Goal: Task Accomplishment & Management: Use online tool/utility

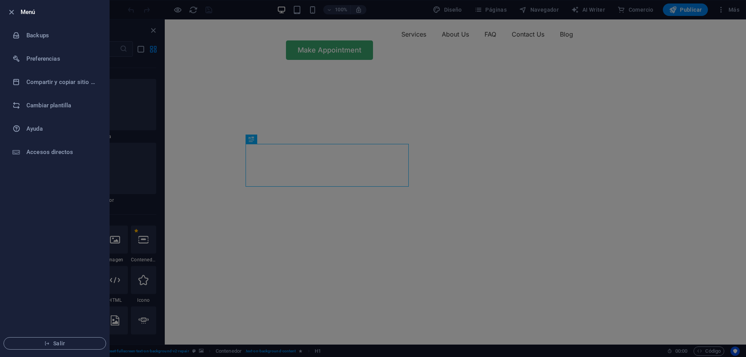
scroll to position [3995, 0]
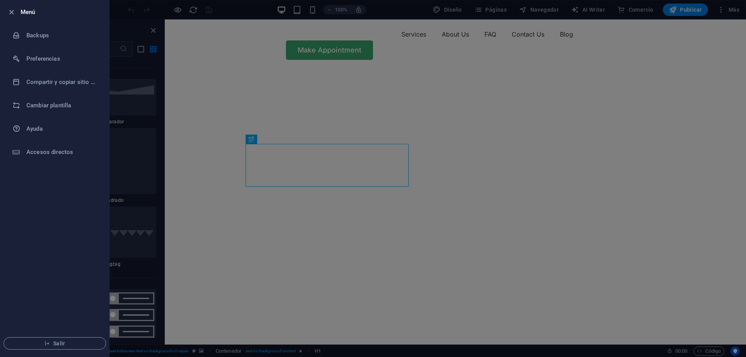
click at [272, 162] on div at bounding box center [373, 178] width 746 height 357
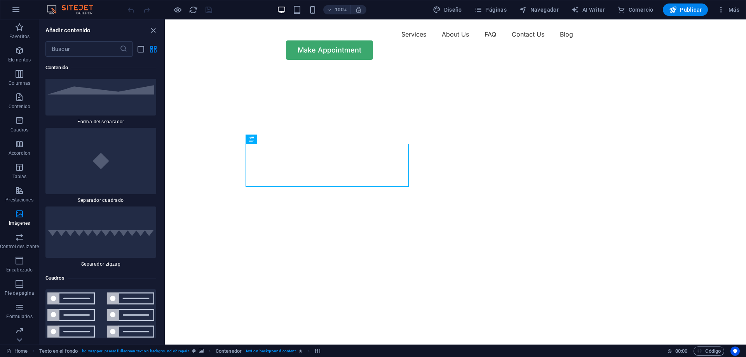
click at [272, 162] on div at bounding box center [373, 178] width 746 height 357
click at [12, 5] on icon "button" at bounding box center [15, 9] width 9 height 9
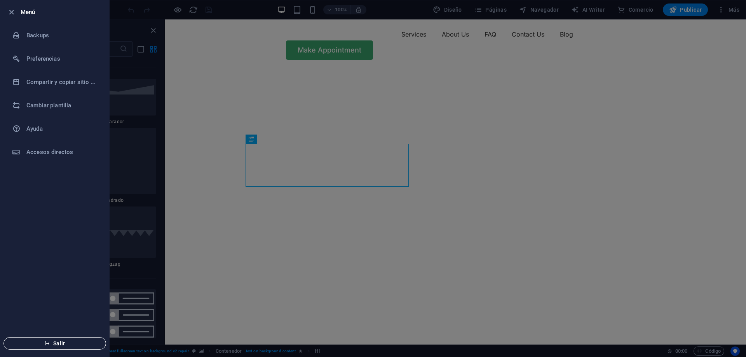
click at [62, 346] on span "Salir" at bounding box center [54, 343] width 89 height 6
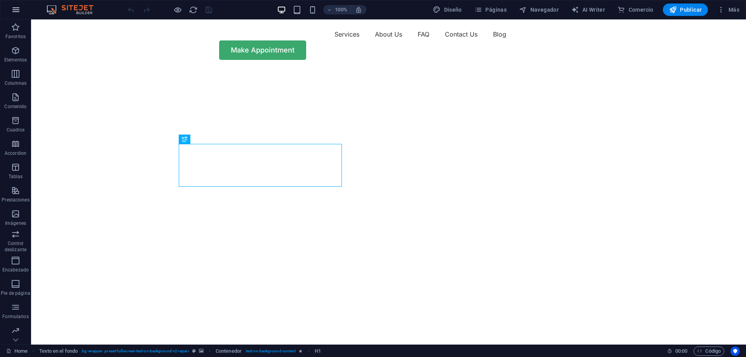
click at [15, 12] on icon "button" at bounding box center [15, 9] width 9 height 9
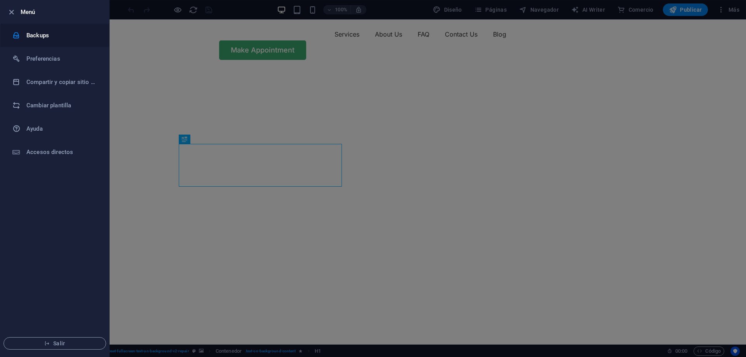
click at [62, 40] on h6 "Backups" at bounding box center [62, 35] width 72 height 9
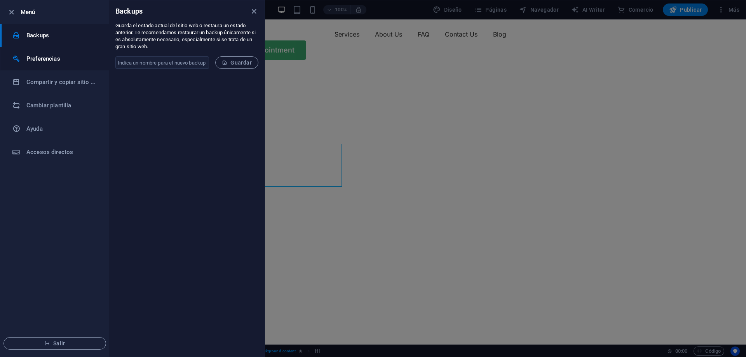
click at [45, 56] on h6 "Preferencias" at bounding box center [62, 58] width 72 height 9
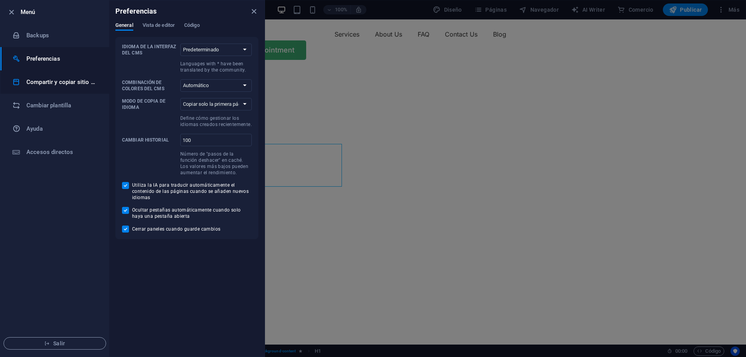
click at [84, 80] on h6 "Compartir y copiar sitio web" at bounding box center [62, 81] width 72 height 9
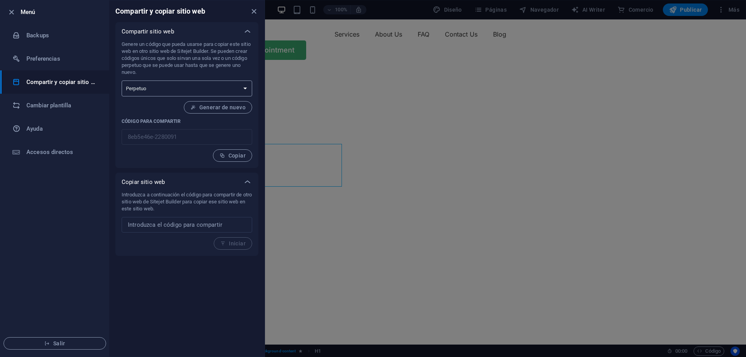
click at [122, 80] on select "Único Perpetuo" at bounding box center [187, 88] width 131 height 16
drag, startPoint x: 182, startPoint y: 89, endPoint x: 60, endPoint y: 122, distance: 126.0
click at [60, 122] on link "Ayuda" at bounding box center [54, 128] width 109 height 23
click at [122, 80] on select "Único Perpetuo" at bounding box center [187, 88] width 131 height 16
drag, startPoint x: 198, startPoint y: 80, endPoint x: 186, endPoint y: 154, distance: 74.5
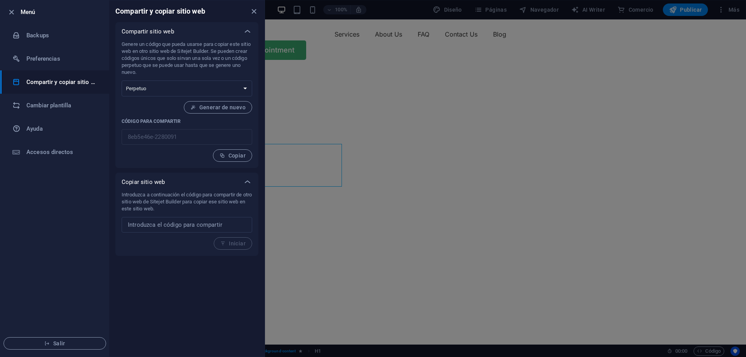
click at [186, 154] on div "Genere un código que pueda usarse para copiar este sitio web en otro sitio web …" at bounding box center [187, 101] width 131 height 121
click at [99, 108] on li "Cambiar plantilla" at bounding box center [54, 105] width 109 height 23
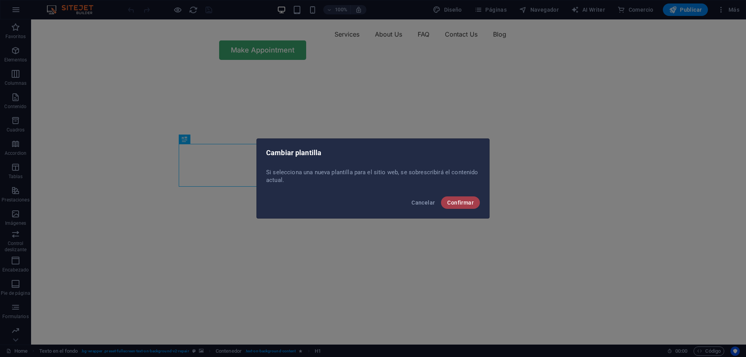
click at [463, 208] on div "Cancelar Confirmar" at bounding box center [373, 205] width 232 height 26
click at [422, 203] on span "Cancelar" at bounding box center [423, 202] width 23 height 6
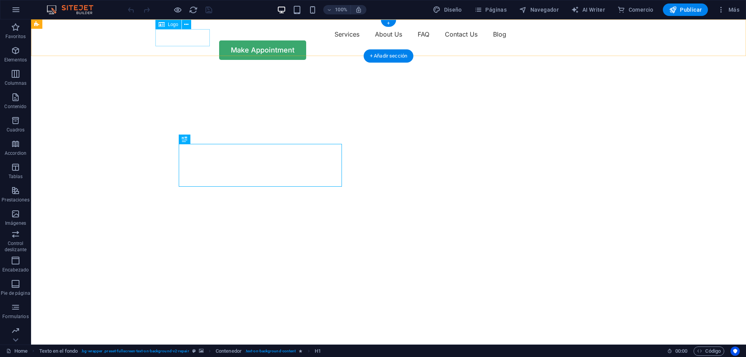
click at [181, 42] on div at bounding box center [182, 36] width 54 height 17
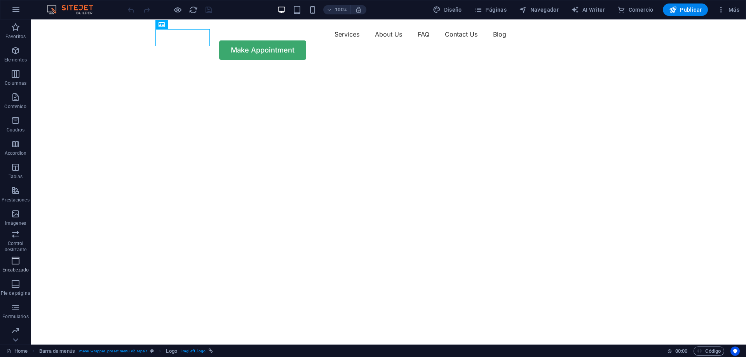
click at [17, 271] on p "Encabezado" at bounding box center [15, 270] width 26 height 6
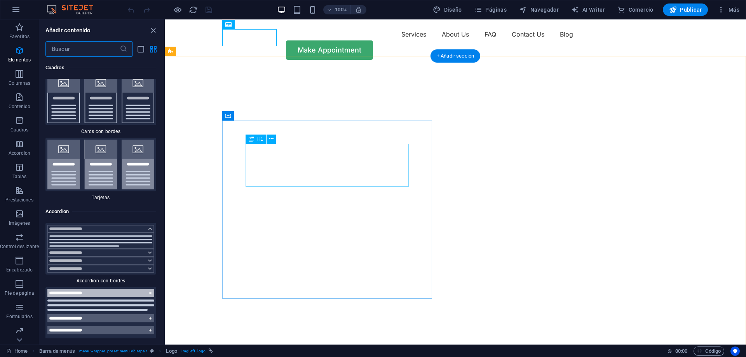
scroll to position [4737, 0]
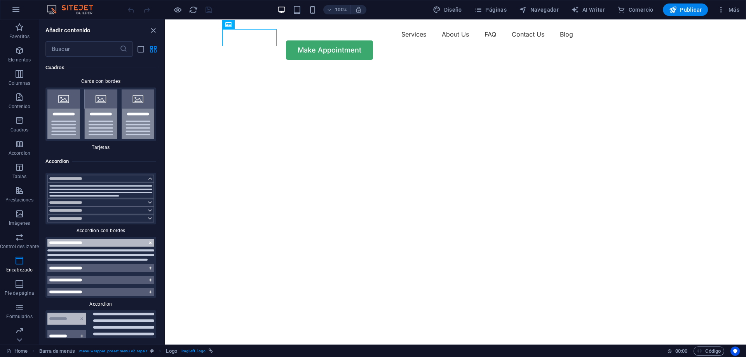
drag, startPoint x: 134, startPoint y: 110, endPoint x: 128, endPoint y: 110, distance: 5.8
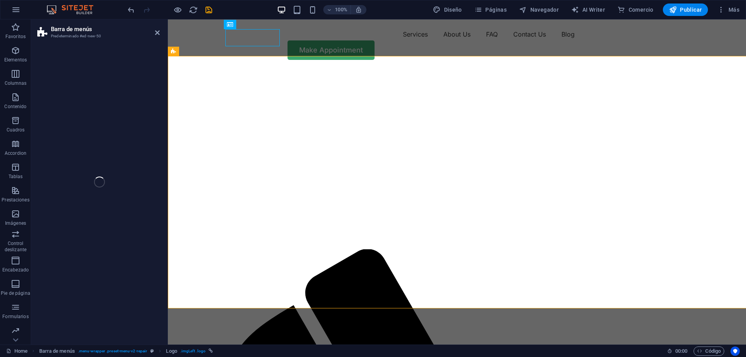
select select "rem"
select select "preset-menu-v2-centered"
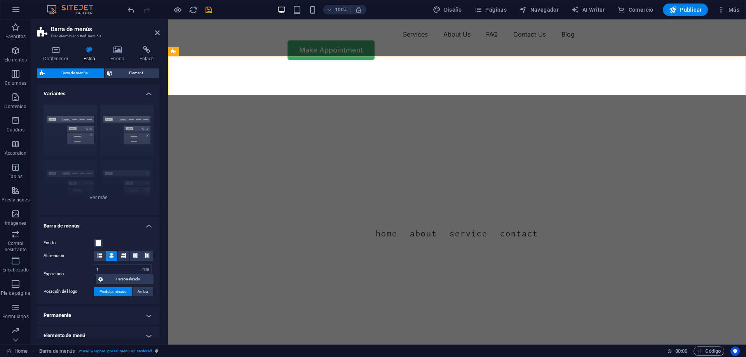
click at [155, 36] on header "Barra de menús Predeterminado #ed-new-50" at bounding box center [98, 29] width 122 height 20
click at [129, 12] on icon "undo" at bounding box center [131, 9] width 9 height 9
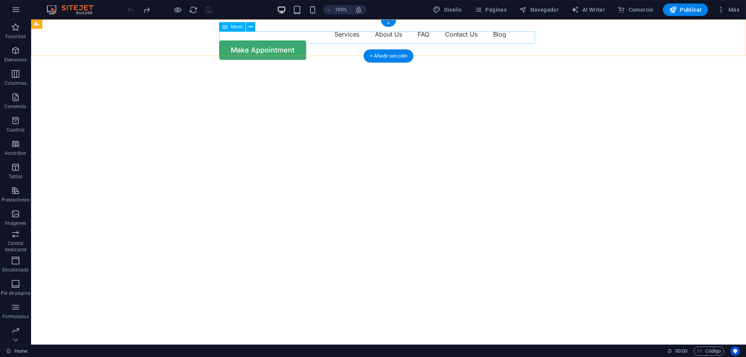
click at [306, 38] on nav "Services About Us FAQ Contact Us Blog" at bounding box center [388, 34] width 466 height 12
click at [246, 28] on button at bounding box center [250, 26] width 9 height 9
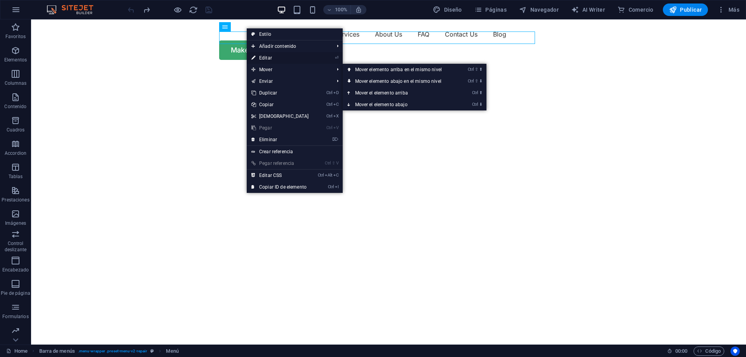
drag, startPoint x: 285, startPoint y: 56, endPoint x: 372, endPoint y: 121, distance: 108.3
click at [285, 56] on link "⏎ Editar" at bounding box center [280, 58] width 67 height 12
select select "1"
select select
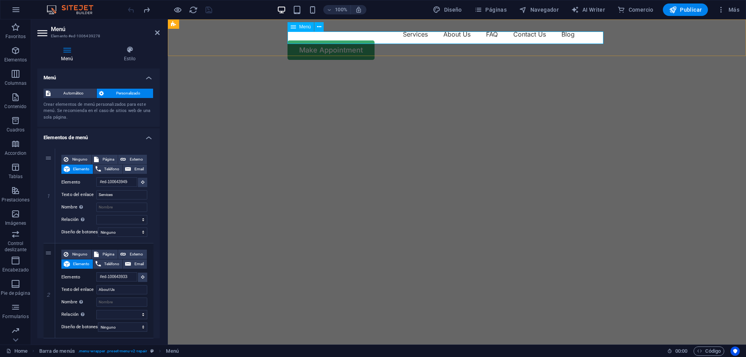
click at [369, 37] on nav "Services About Us FAQ Contact Us Blog" at bounding box center [457, 34] width 466 height 12
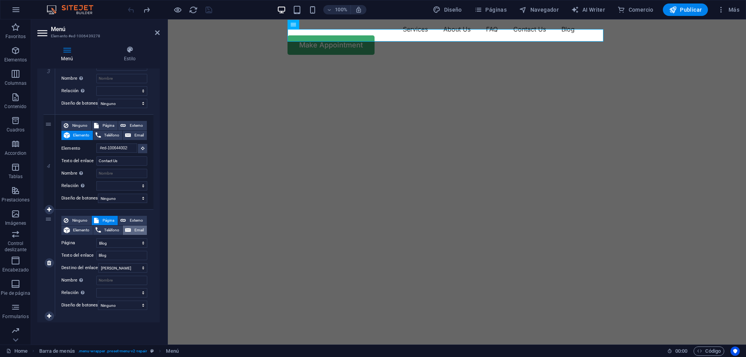
scroll to position [2, 0]
click at [135, 51] on icon at bounding box center [130, 50] width 60 height 8
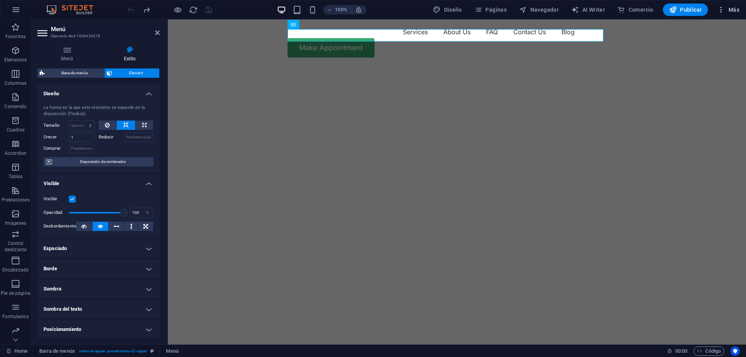
click at [724, 11] on icon "button" at bounding box center [721, 10] width 8 height 8
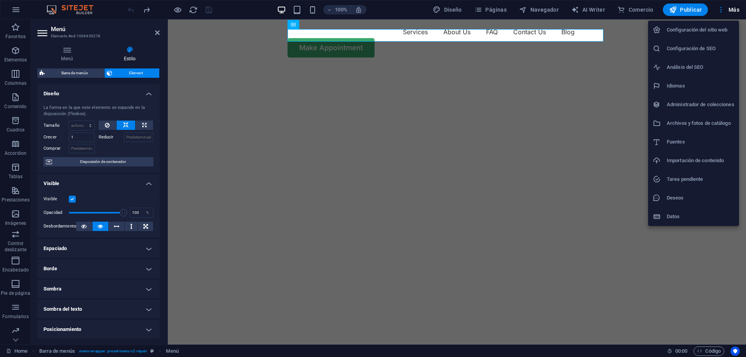
click at [227, 37] on div at bounding box center [373, 178] width 746 height 357
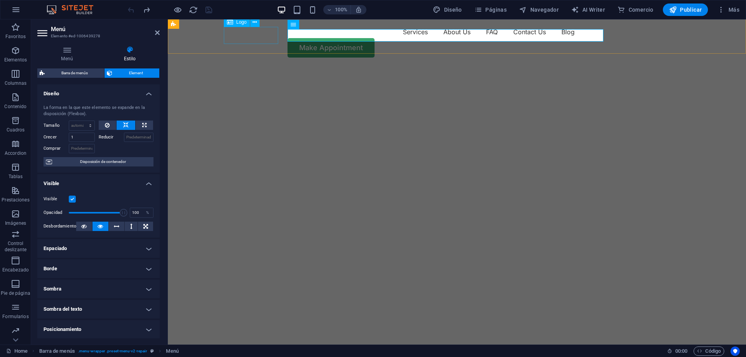
click at [370, 37] on div "Menu Services About Us FAQ Contact Us Blog Make Appointment" at bounding box center [457, 41] width 485 height 49
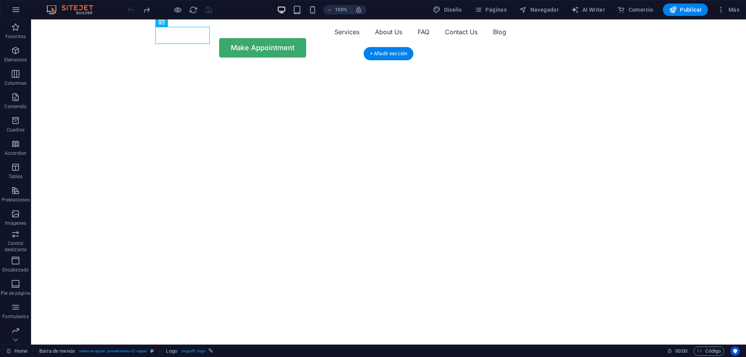
click at [126, 66] on img "1/2" at bounding box center [388, 66] width 715 height 0
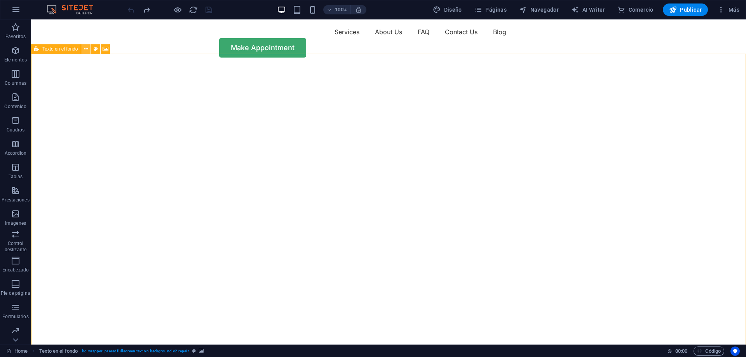
click at [89, 51] on button at bounding box center [85, 48] width 9 height 9
click at [99, 66] on img "1/2" at bounding box center [388, 66] width 715 height 0
click at [107, 48] on icon at bounding box center [106, 49] width 6 height 8
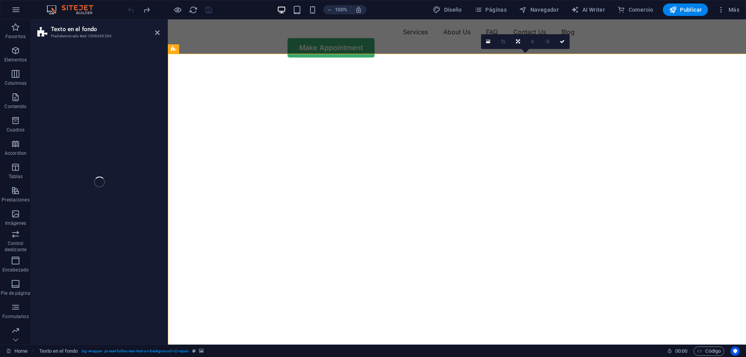
select select "fade"
select select "ms"
select select "s"
select select "progressive"
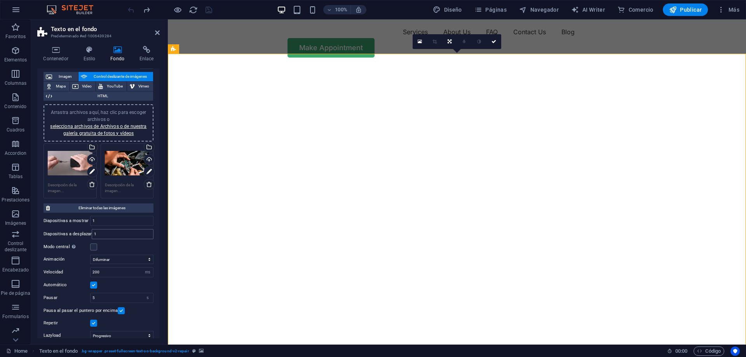
scroll to position [70, 0]
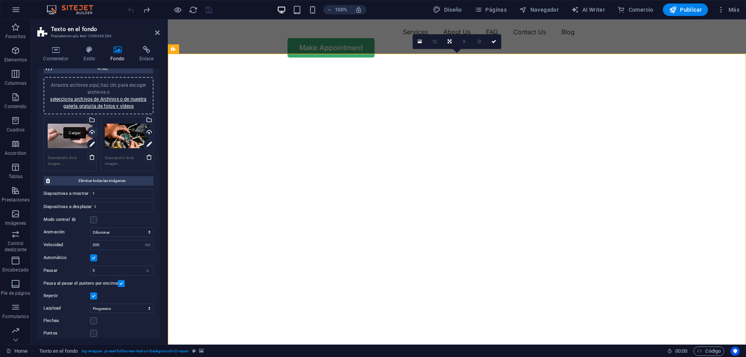
click at [90, 135] on div "Cargar" at bounding box center [92, 133] width 12 height 12
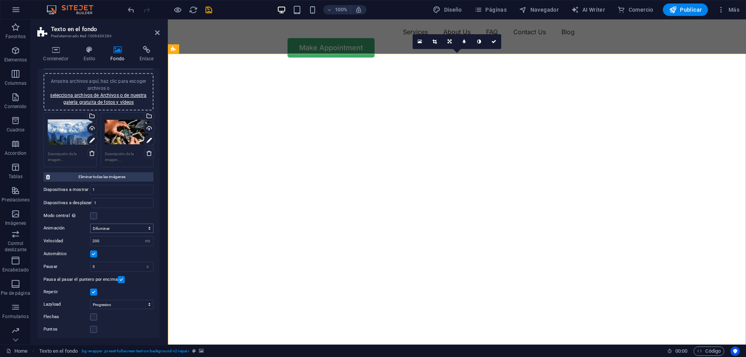
scroll to position [76, 0]
click at [21, 8] on button "button" at bounding box center [16, 9] width 19 height 19
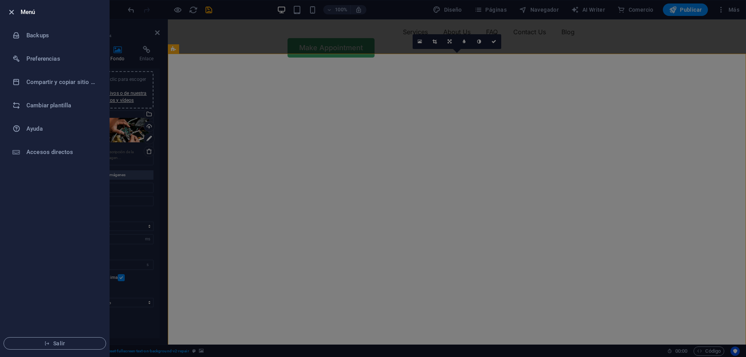
click at [12, 13] on icon "button" at bounding box center [11, 12] width 9 height 9
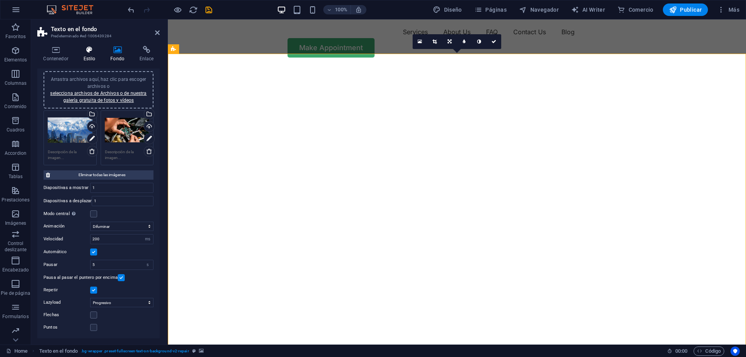
click at [91, 61] on h4 "Estilo" at bounding box center [90, 54] width 27 height 16
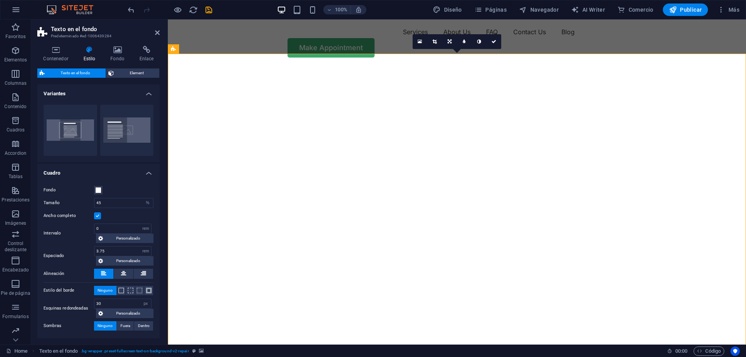
scroll to position [31, 0]
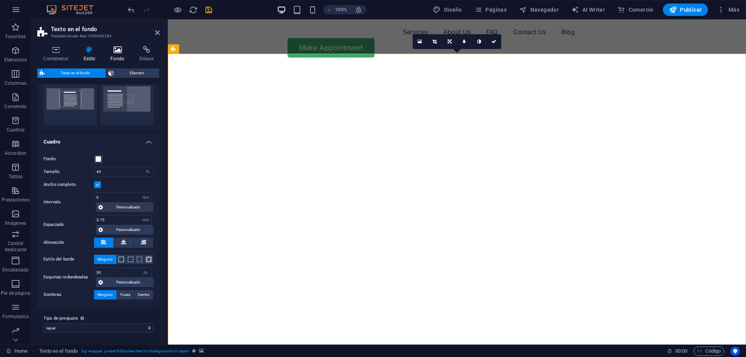
click at [113, 62] on h4 "Fondo" at bounding box center [119, 54] width 29 height 16
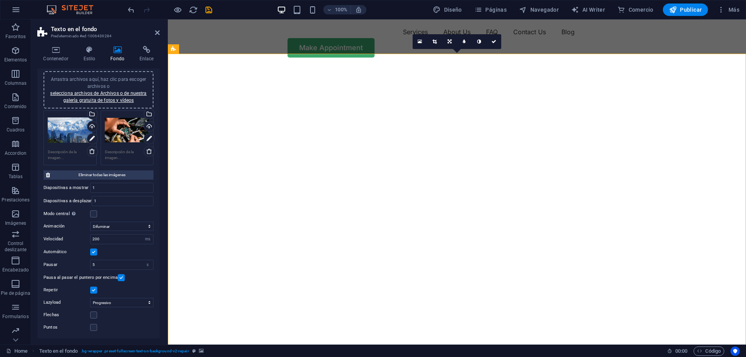
scroll to position [76, 0]
click at [58, 42] on div "Contenedor Estilo Fondo Enlace Tamaño Altura Predeterminado px rem % vh vw Alto…" at bounding box center [98, 192] width 135 height 305
click at [65, 47] on icon at bounding box center [55, 50] width 37 height 8
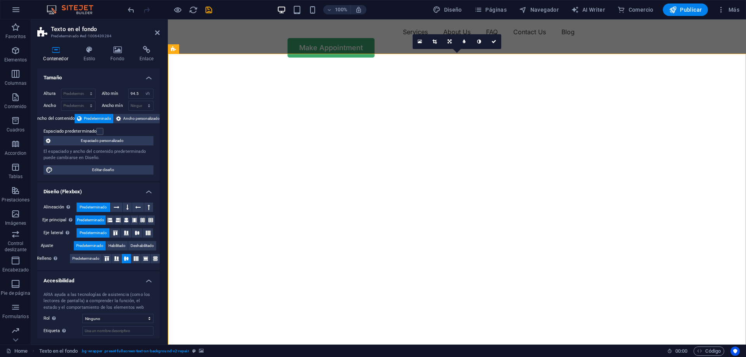
scroll to position [41, 0]
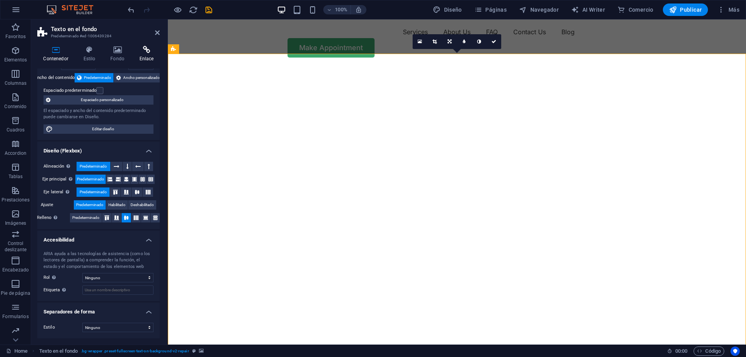
click at [147, 51] on icon at bounding box center [146, 50] width 26 height 8
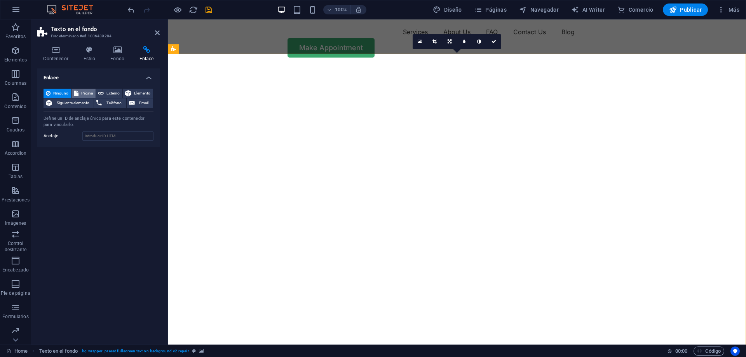
click at [87, 94] on span "Página" at bounding box center [87, 93] width 12 height 9
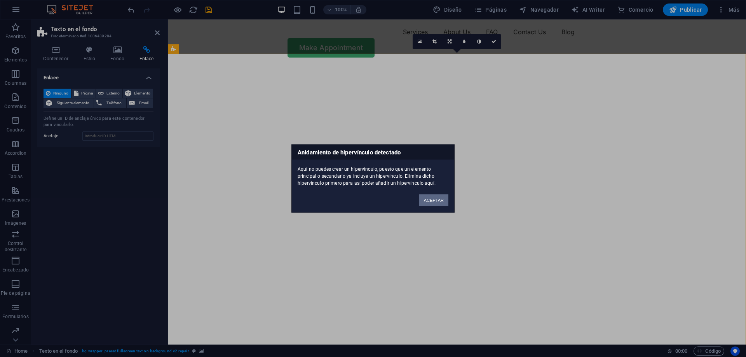
click at [430, 195] on button "ACEPTAR" at bounding box center [433, 200] width 29 height 12
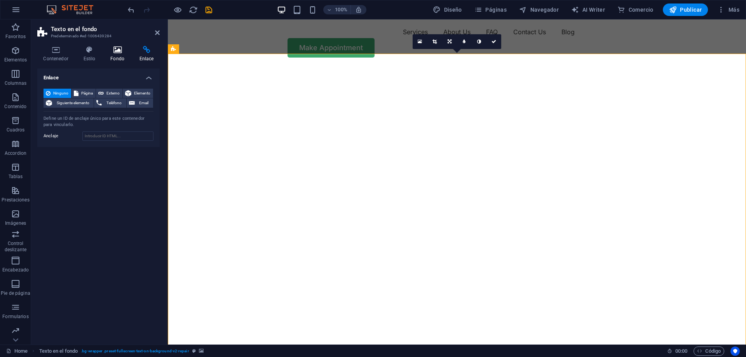
click at [122, 48] on icon at bounding box center [118, 50] width 26 height 8
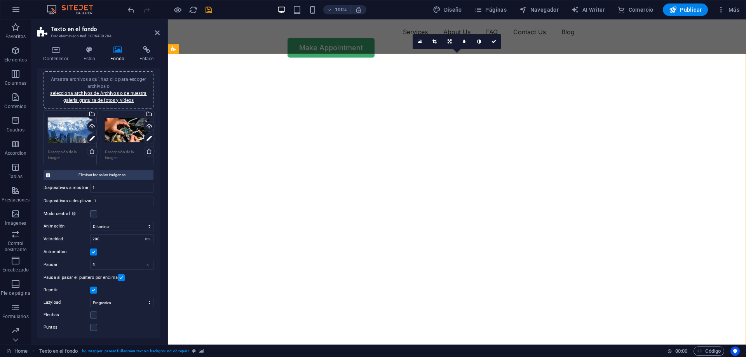
drag, startPoint x: 96, startPoint y: 61, endPoint x: 98, endPoint y: 72, distance: 11.1
click at [96, 62] on h4 "Estilo" at bounding box center [90, 54] width 27 height 16
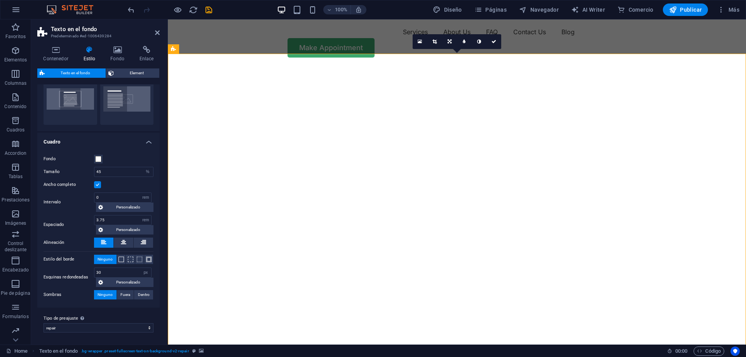
click at [66, 45] on div "Contenedor Estilo Fondo Enlace Tamaño Altura Predeterminado px rem % vh vw Alto…" at bounding box center [98, 192] width 135 height 305
click at [62, 54] on h4 "Contenedor" at bounding box center [57, 54] width 40 height 16
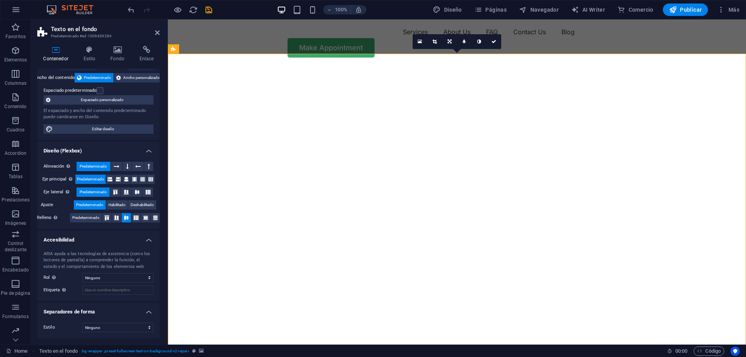
click at [114, 273] on div "ARIA ayuda a las tecnologías de asistencia (como los lectores de pantalla) a co…" at bounding box center [98, 272] width 122 height 57
click at [82, 273] on select "Ninguno Alert Article Banner Comment Complementary Dialog Encabezado Marquee Pi…" at bounding box center [117, 277] width 71 height 9
click at [189, 66] on img "1/2" at bounding box center [457, 66] width 578 height 0
click at [21, 37] on p "Favoritos" at bounding box center [15, 36] width 20 height 6
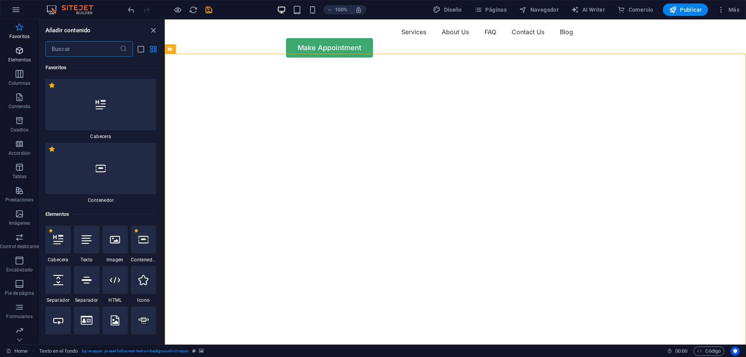
click at [18, 52] on icon "button" at bounding box center [19, 50] width 9 height 9
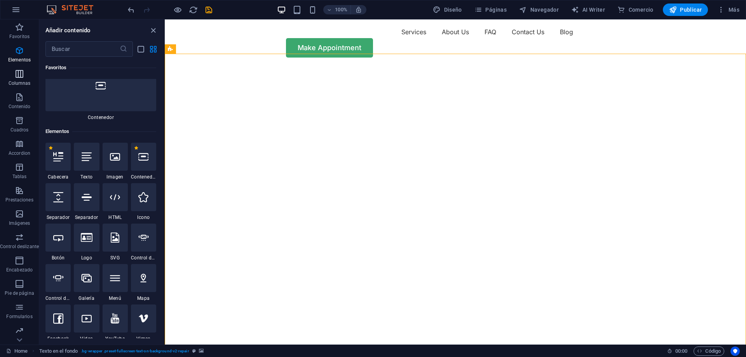
click at [20, 82] on p "Columnas" at bounding box center [20, 83] width 22 height 6
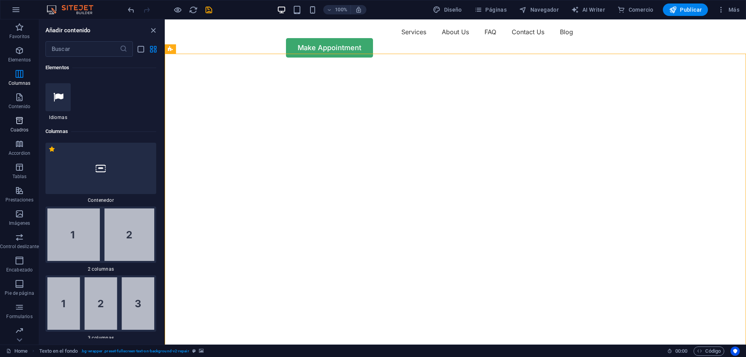
click at [20, 113] on button "Cuadros" at bounding box center [19, 124] width 39 height 23
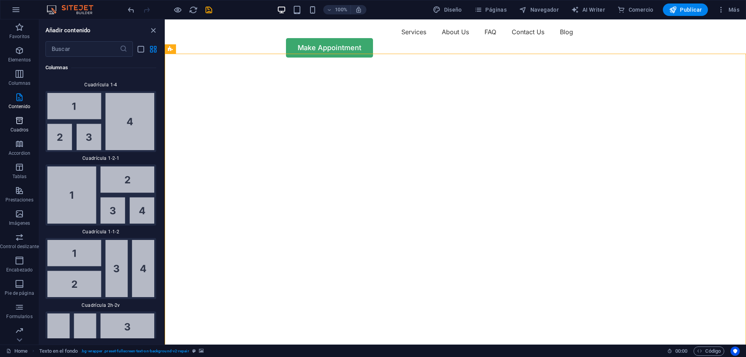
click at [17, 130] on p "Cuadros" at bounding box center [19, 130] width 18 height 6
click at [16, 166] on icon "button" at bounding box center [19, 166] width 9 height 9
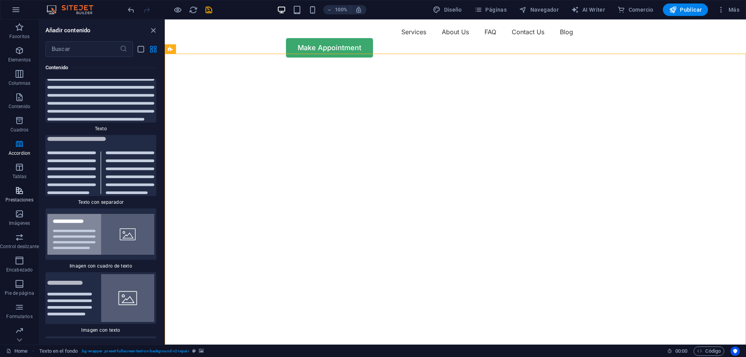
click at [21, 197] on p "Prestaciones" at bounding box center [19, 200] width 28 height 6
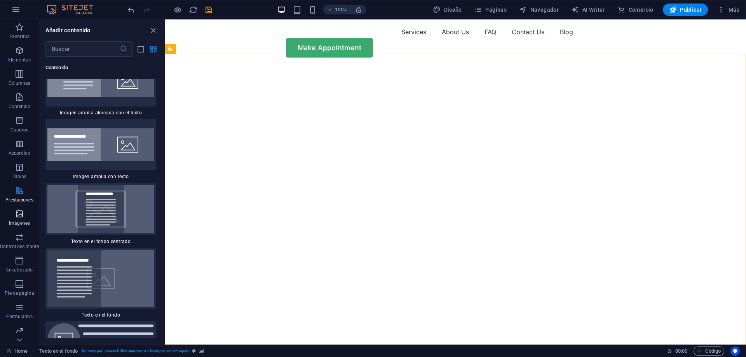
click at [17, 209] on button "Imágenes" at bounding box center [19, 217] width 39 height 23
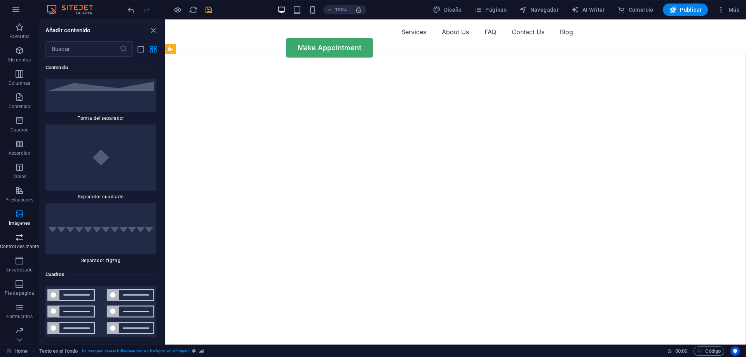
click at [12, 239] on span "Control deslizante" at bounding box center [19, 241] width 39 height 19
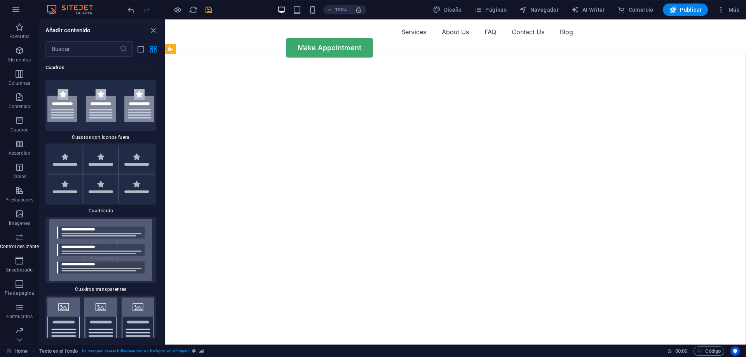
click at [30, 260] on span "Encabezado" at bounding box center [19, 265] width 39 height 19
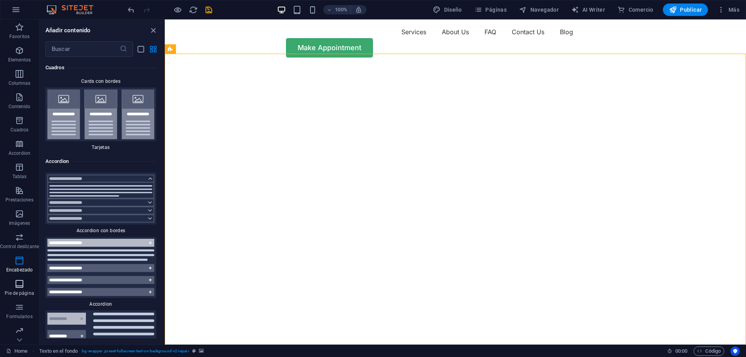
click at [18, 281] on icon "button" at bounding box center [19, 283] width 9 height 9
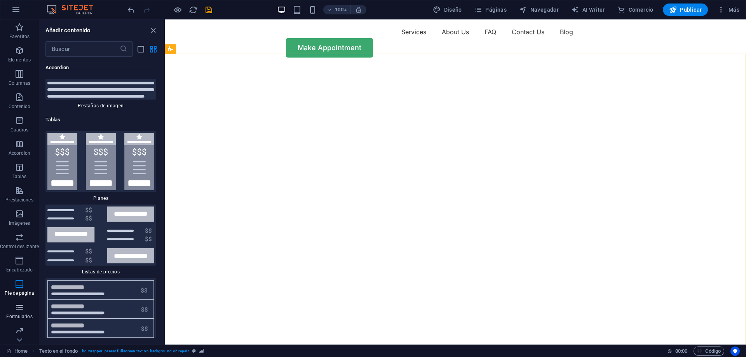
click at [24, 313] on p "Formularios" at bounding box center [19, 316] width 26 height 6
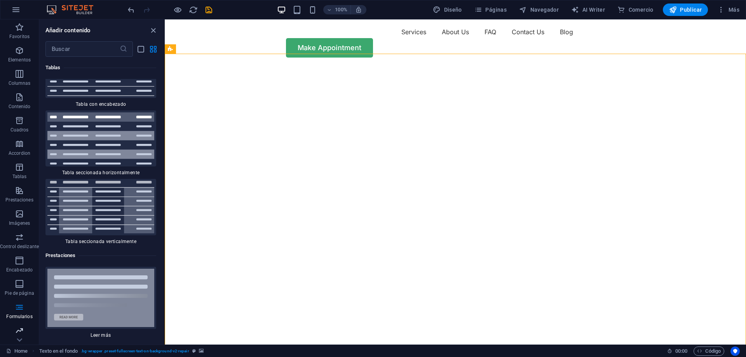
scroll to position [5746, 0]
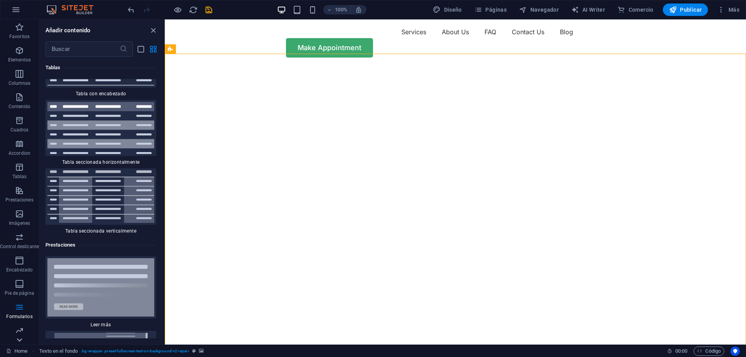
click at [21, 339] on icon at bounding box center [19, 339] width 11 height 11
click at [25, 307] on span "Colecciones" at bounding box center [19, 310] width 39 height 19
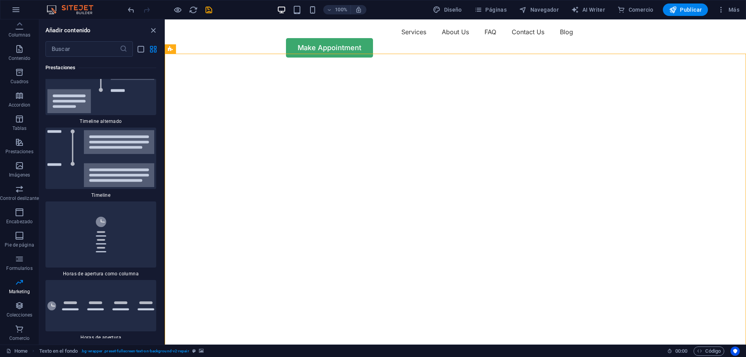
scroll to position [6525, 0]
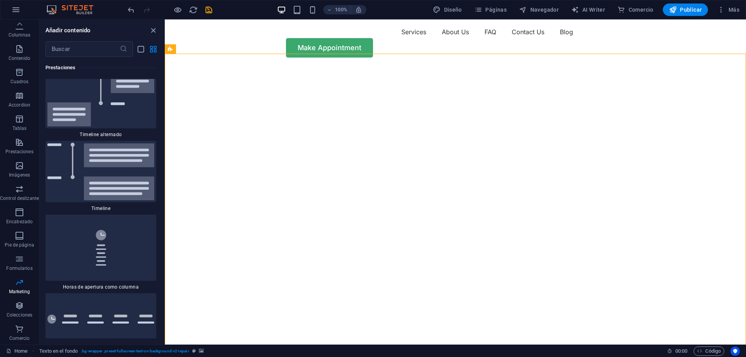
click at [743, 6] on div "100% Diseño Páginas Navegador AI Writer Comercio Publicar Más" at bounding box center [372, 9] width 745 height 19
click at [733, 9] on span "Más" at bounding box center [728, 10] width 22 height 8
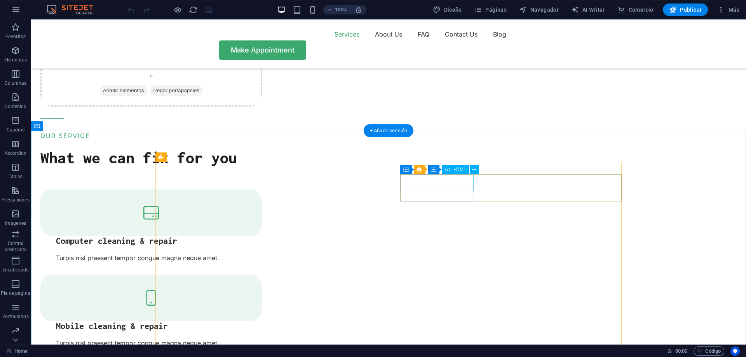
scroll to position [872, 0]
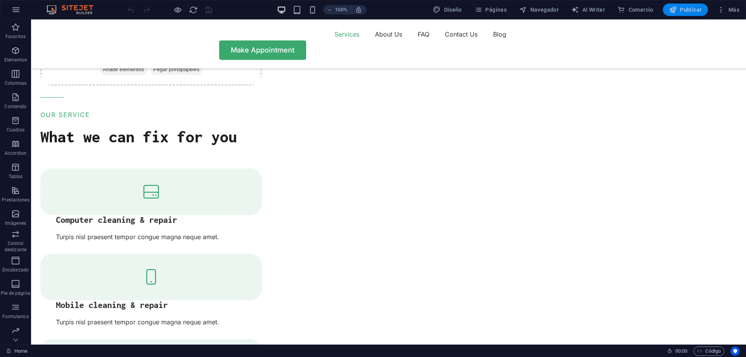
click at [693, 11] on span "Publicar" at bounding box center [685, 10] width 33 height 8
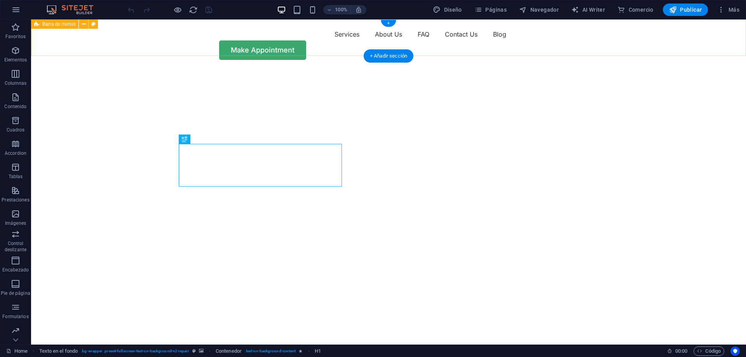
click at [686, 21] on div "Menu Services About Us FAQ Contact Us Blog Make Appointment" at bounding box center [388, 43] width 715 height 49
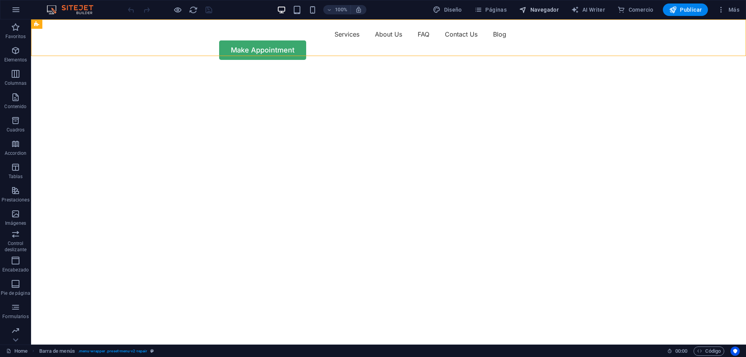
click at [543, 10] on span "Navegador" at bounding box center [539, 10] width 40 height 8
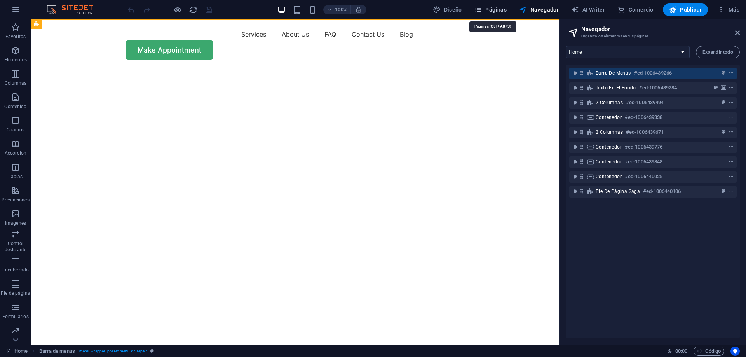
click at [503, 8] on span "Páginas" at bounding box center [491, 10] width 32 height 8
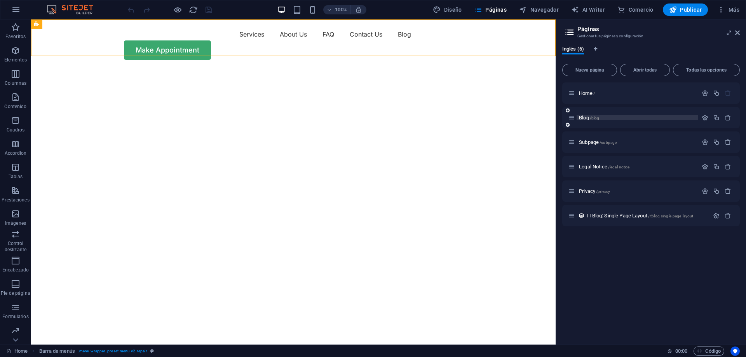
click at [585, 117] on span "Blog /blog" at bounding box center [589, 118] width 20 height 6
